Goal: Information Seeking & Learning: Learn about a topic

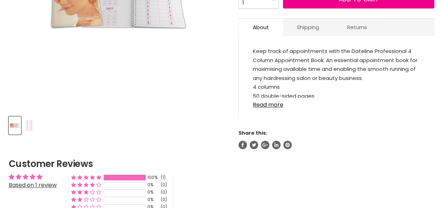
scroll to position [245, 0]
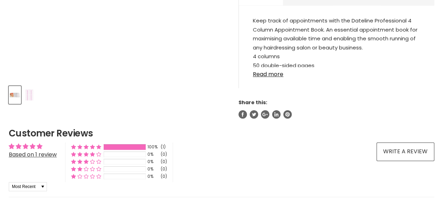
click at [0, 0] on div "View product:Cricket Personal Appointment Book" at bounding box center [0, 0] width 0 height 0
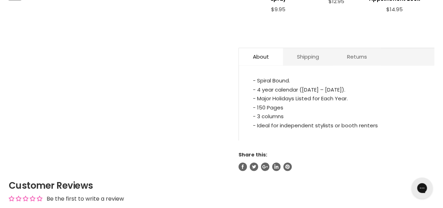
scroll to position [350, 0]
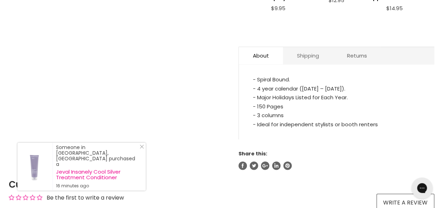
click at [291, 47] on link "Shipping" at bounding box center [308, 55] width 50 height 17
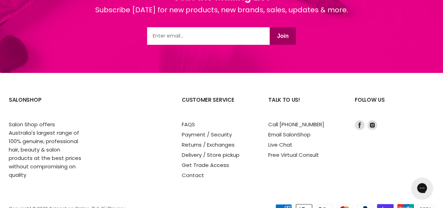
scroll to position [969, 0]
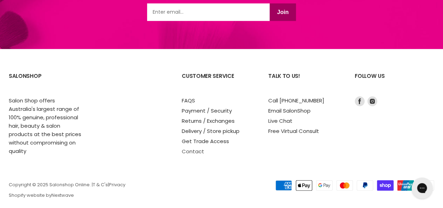
click at [195, 147] on link "Contact" at bounding box center [193, 150] width 22 height 7
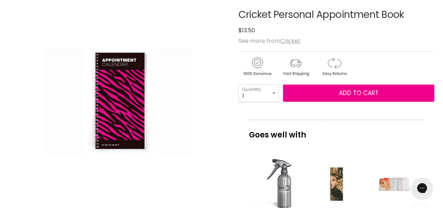
scroll to position [138, 0]
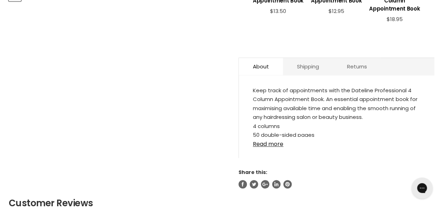
scroll to position [350, 0]
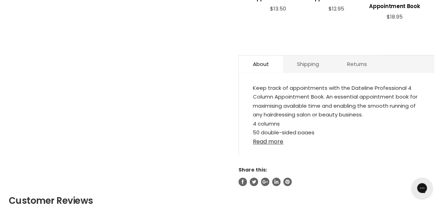
click at [265, 137] on link "Read more" at bounding box center [336, 139] width 167 height 11
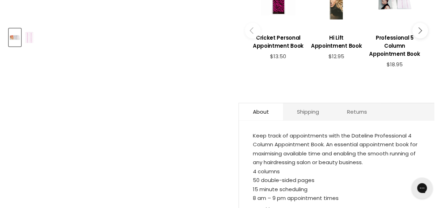
scroll to position [210, 0]
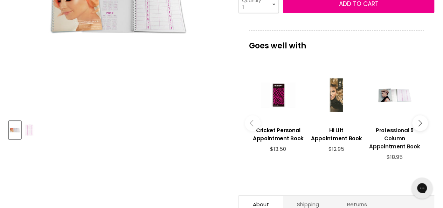
click at [394, 135] on h3 "Professional 5 Column Appointment Book" at bounding box center [394, 138] width 51 height 24
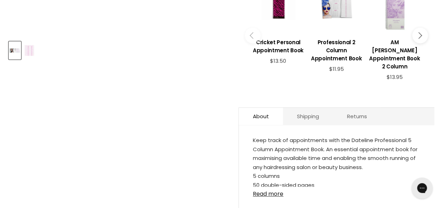
scroll to position [315, 0]
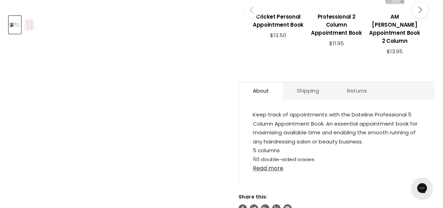
click at [271, 166] on link "Read more" at bounding box center [336, 166] width 167 height 11
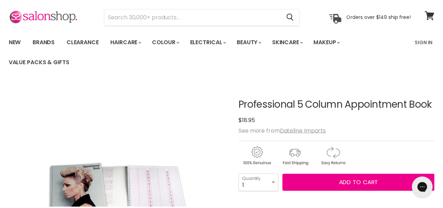
scroll to position [0, 0]
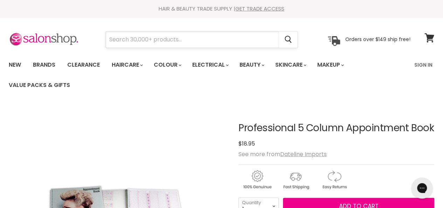
click at [133, 37] on input "Search" at bounding box center [192, 40] width 173 height 16
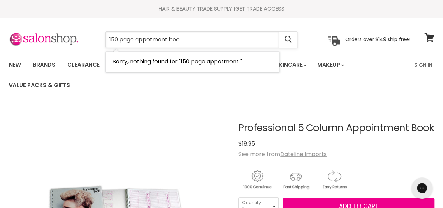
type input "150 page appotment book"
